Goal: Information Seeking & Learning: Learn about a topic

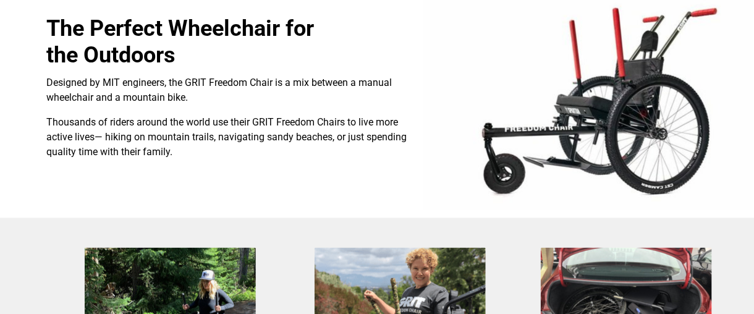
select select "US"
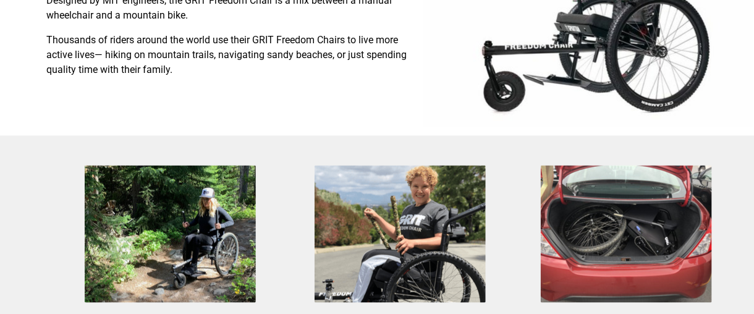
scroll to position [481, 30]
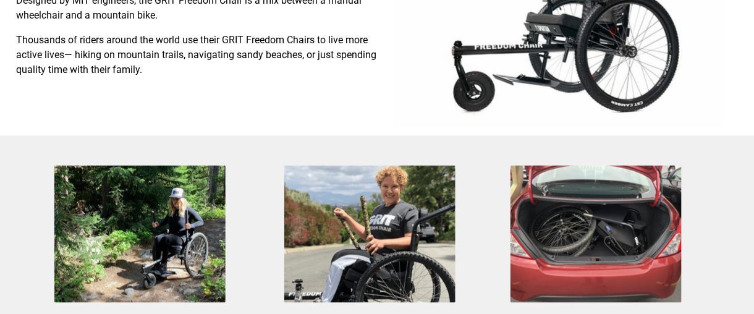
drag, startPoint x: 753, startPoint y: 148, endPoint x: 761, endPoint y: 167, distance: 20.6
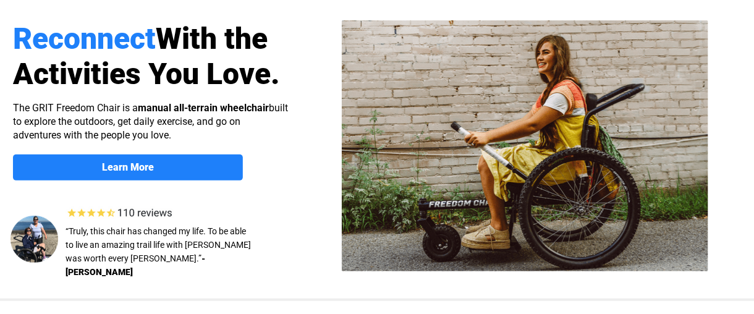
scroll to position [83, 30]
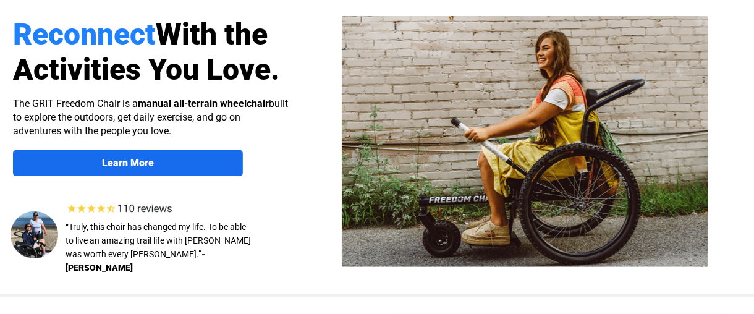
click at [168, 171] on link "Learn More" at bounding box center [128, 163] width 230 height 26
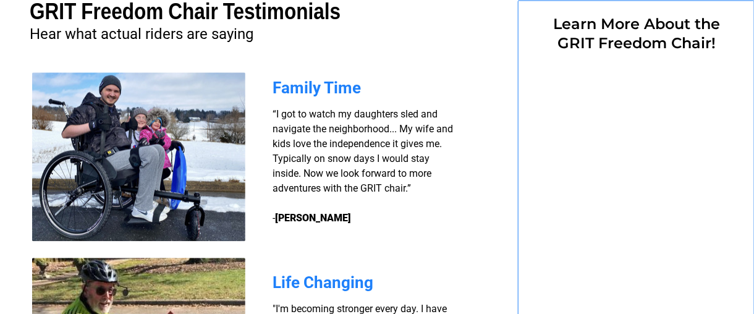
select select "US"
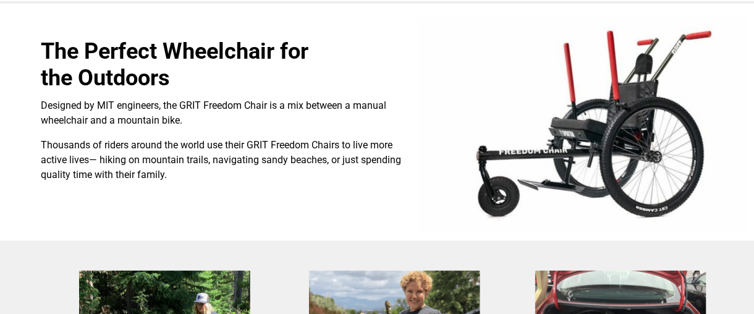
scroll to position [378, 6]
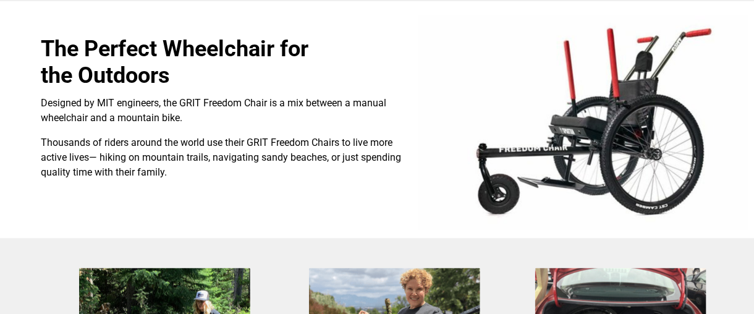
click at [584, 116] on img at bounding box center [584, 123] width 330 height 214
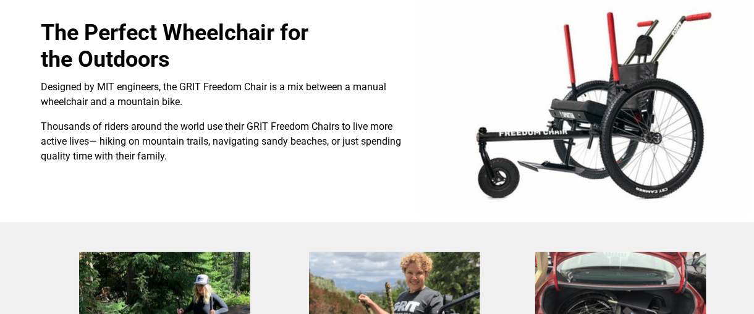
scroll to position [399, 6]
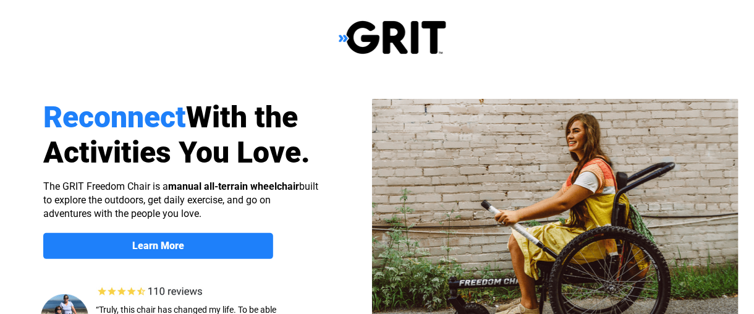
select select "US"
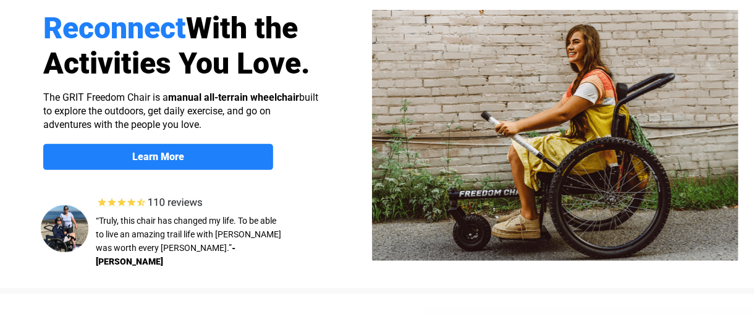
scroll to position [82, 0]
